Goal: Transaction & Acquisition: Book appointment/travel/reservation

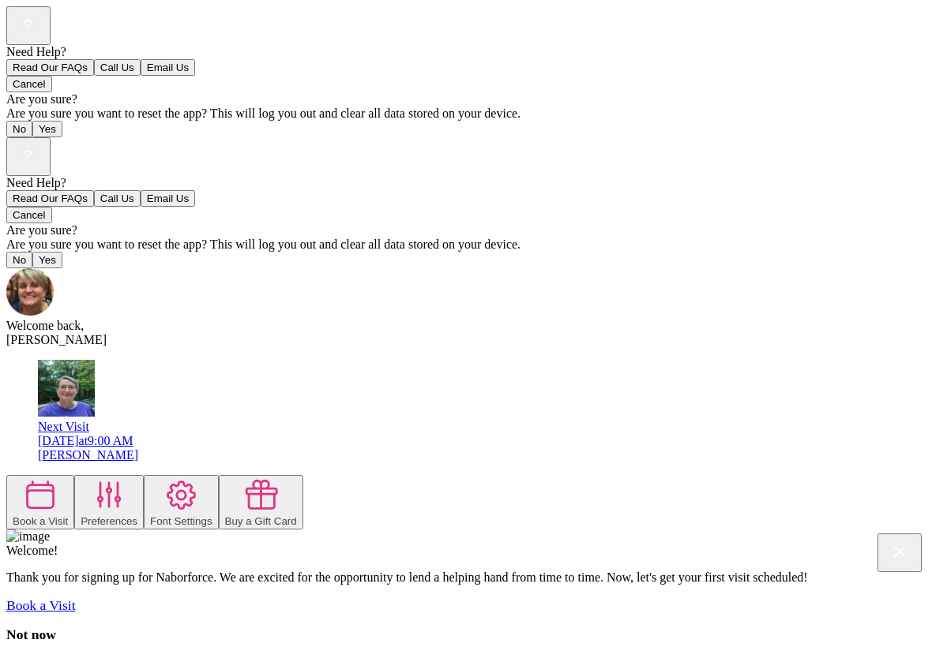
click at [74, 475] on button "Book a Visit" at bounding box center [40, 502] width 68 height 54
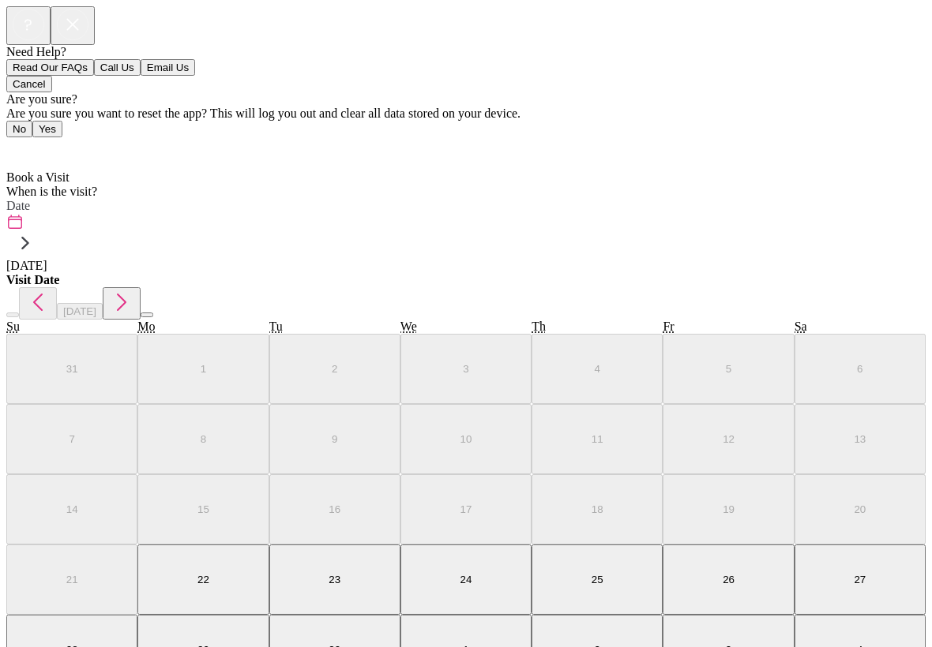
scroll to position [9, 0]
click at [38, 231] on icon at bounding box center [25, 243] width 25 height 25
click at [662, 615] on button "3" at bounding box center [727, 650] width 131 height 70
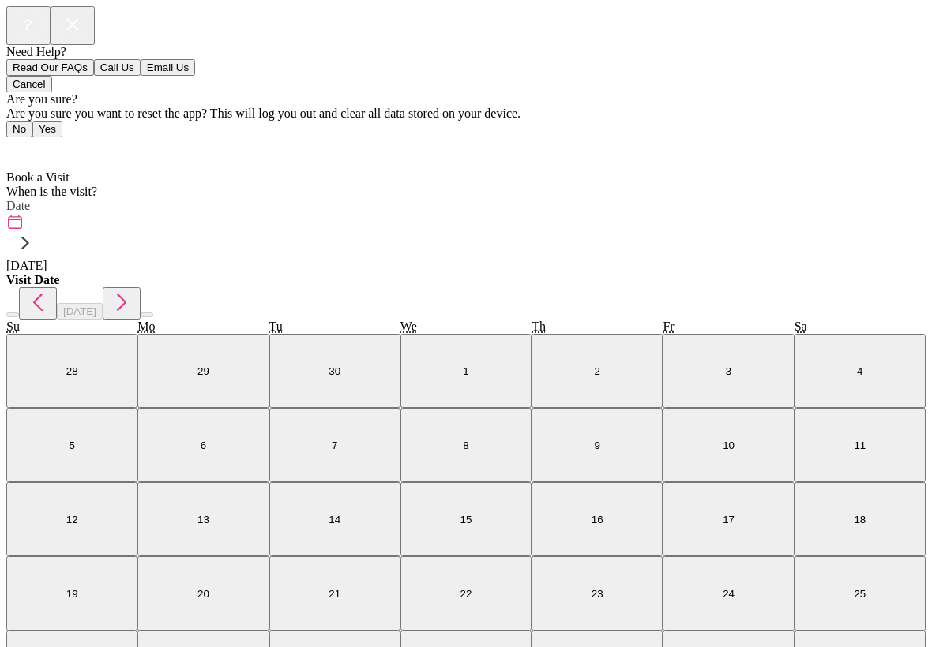
scroll to position [388, 0]
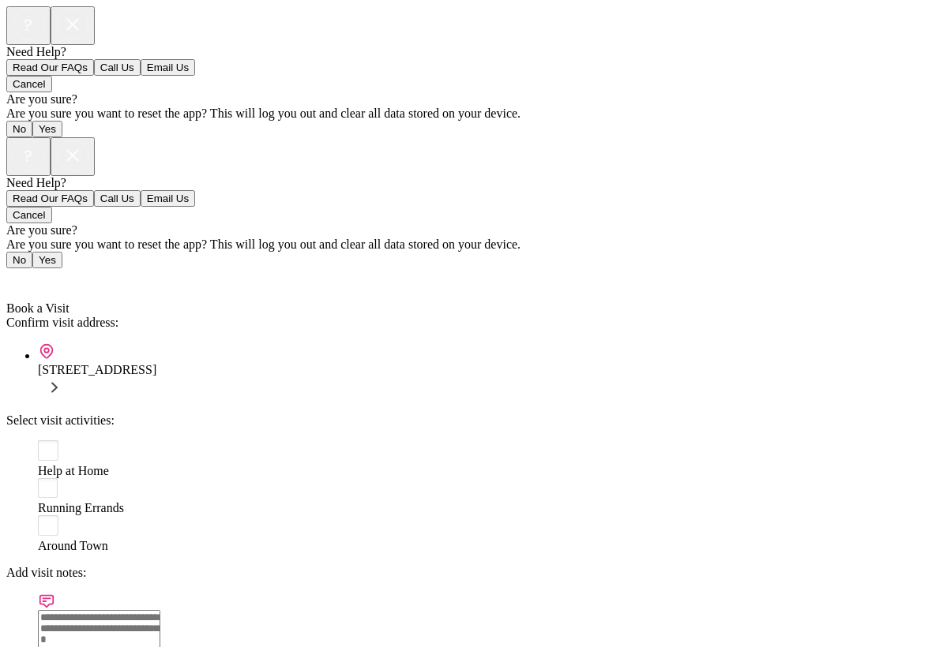
click at [44, 441] on rect at bounding box center [48, 451] width 21 height 21
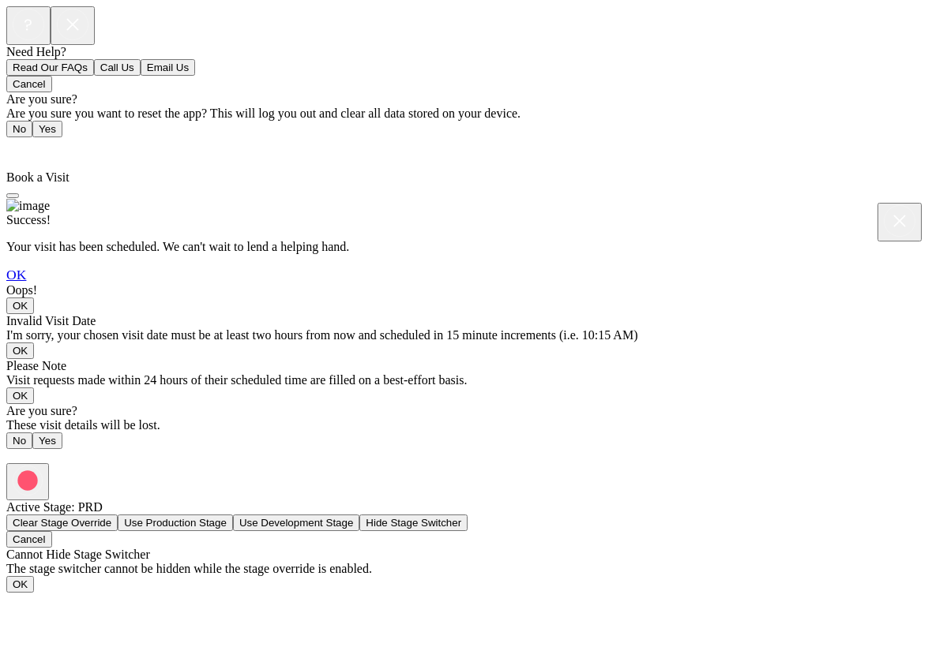
click at [26, 283] on link "OK" at bounding box center [16, 275] width 20 height 16
